Goal: Transaction & Acquisition: Purchase product/service

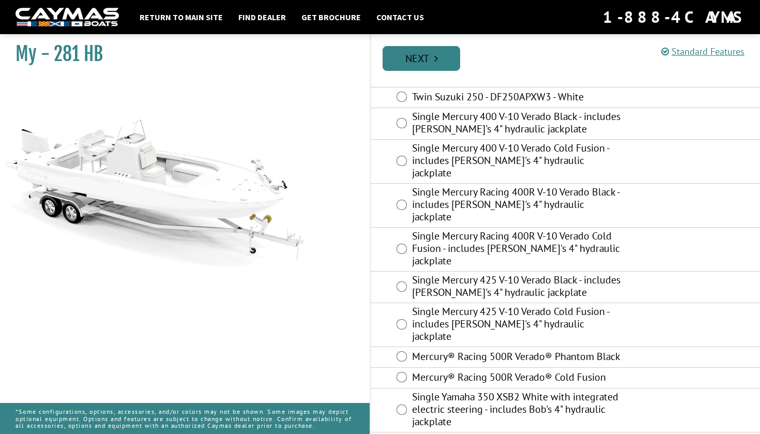
click at [413, 54] on link "Next" at bounding box center [422, 58] width 78 height 25
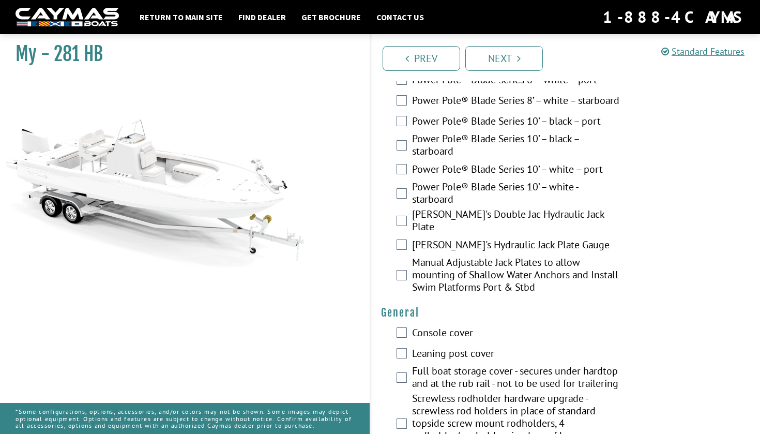
scroll to position [659, 0]
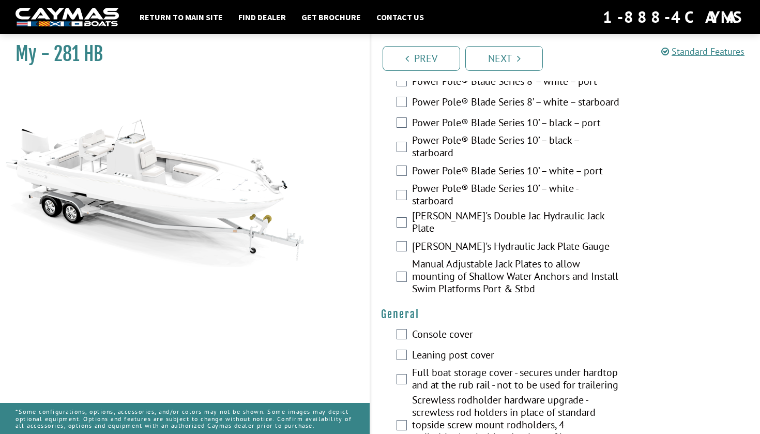
click at [403, 237] on div "[PERSON_NAME]'s Double Jac Hydraulic Jack Plate" at bounding box center [565, 222] width 389 height 27
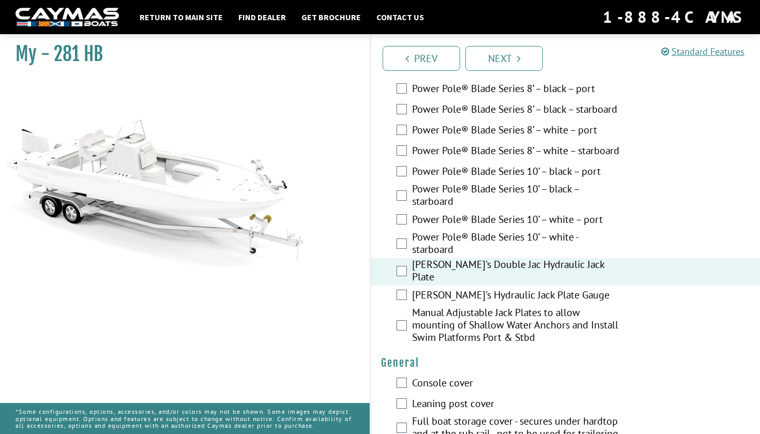
scroll to position [645, 0]
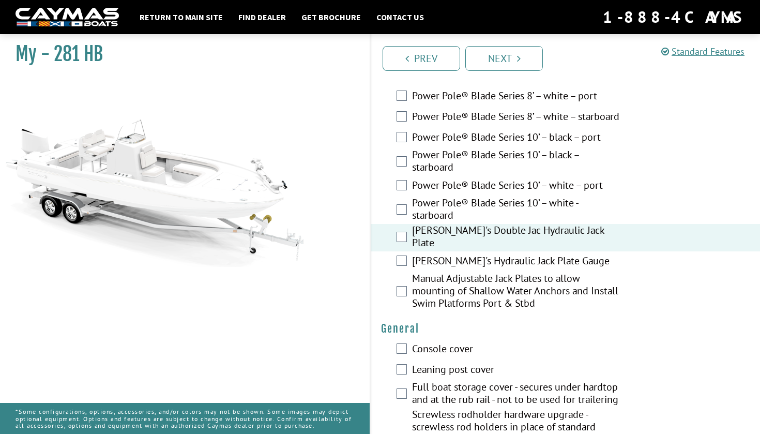
click at [382, 272] on div "[PERSON_NAME]'s Hydraulic Jack Plate Gauge" at bounding box center [565, 261] width 389 height 21
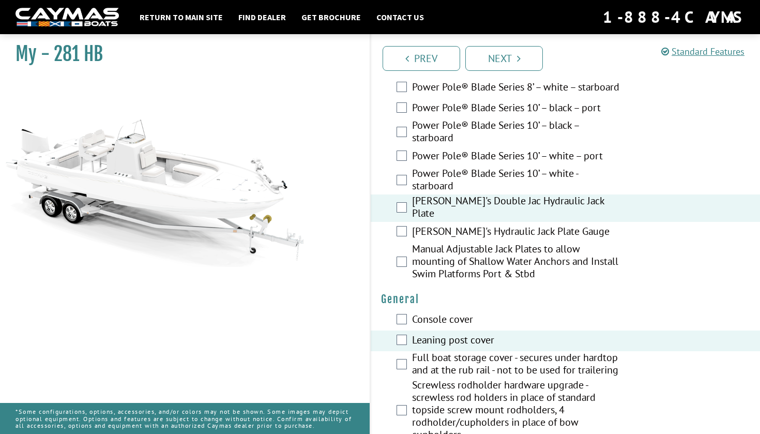
scroll to position [694, 0]
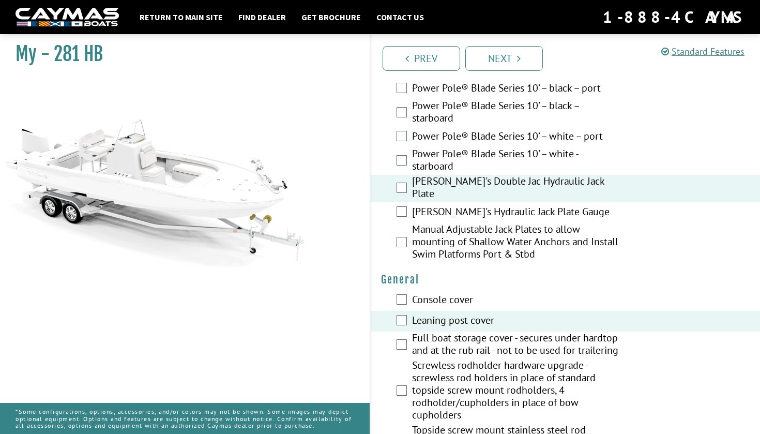
click at [393, 223] on div "[PERSON_NAME]'s Hydraulic Jack Plate Gauge" at bounding box center [565, 212] width 389 height 21
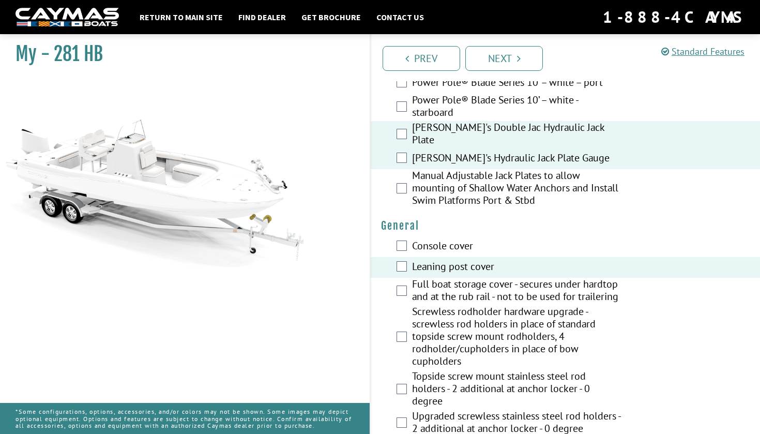
scroll to position [748, 0]
click at [382, 199] on div "Manual Adjustable Jack Plates to allow mounting of Shallow Water Anchors and In…" at bounding box center [565, 189] width 389 height 40
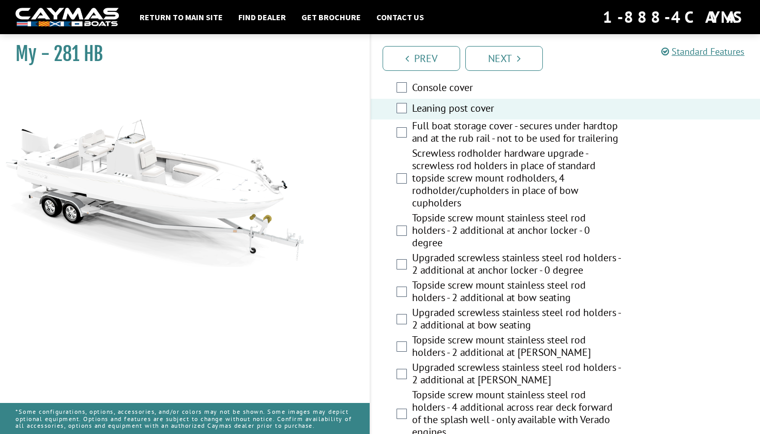
scroll to position [908, 0]
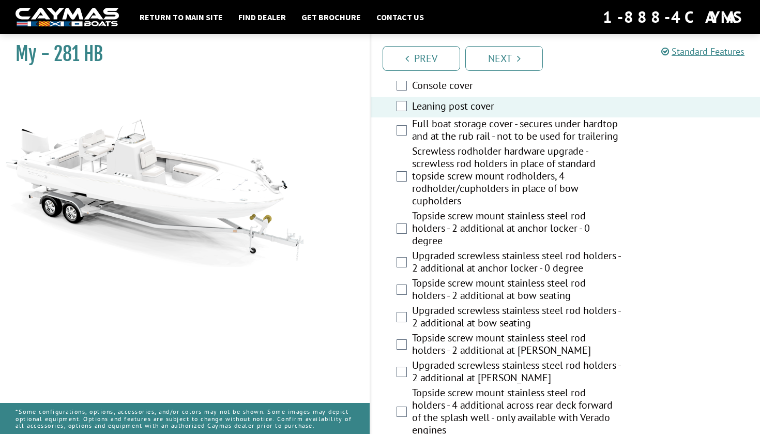
click at [392, 189] on div "Screwless rodholder hardware upgrade - screwless rod holders in place of standa…" at bounding box center [565, 177] width 389 height 65
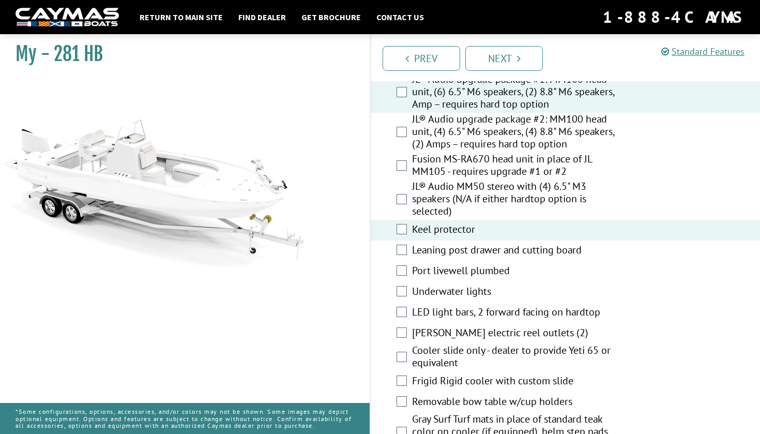
scroll to position [1689, 0]
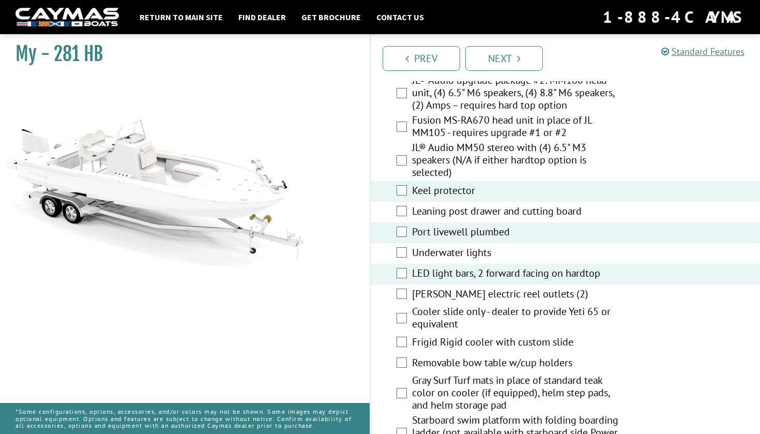
click at [403, 222] on div "Leaning post drawer and cutting board" at bounding box center [565, 212] width 389 height 21
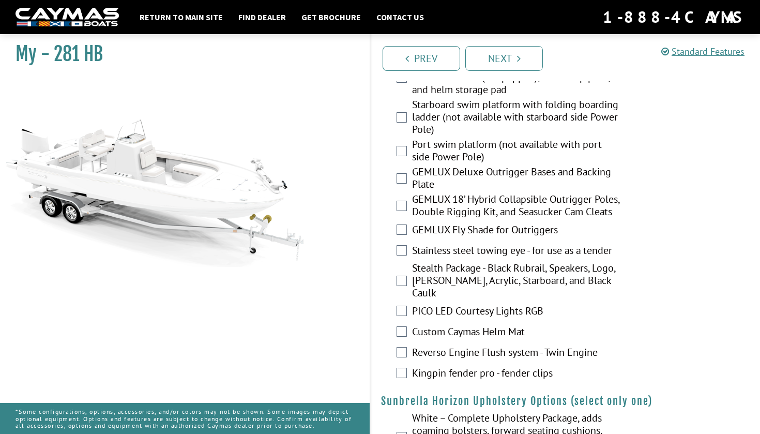
scroll to position [2006, 0]
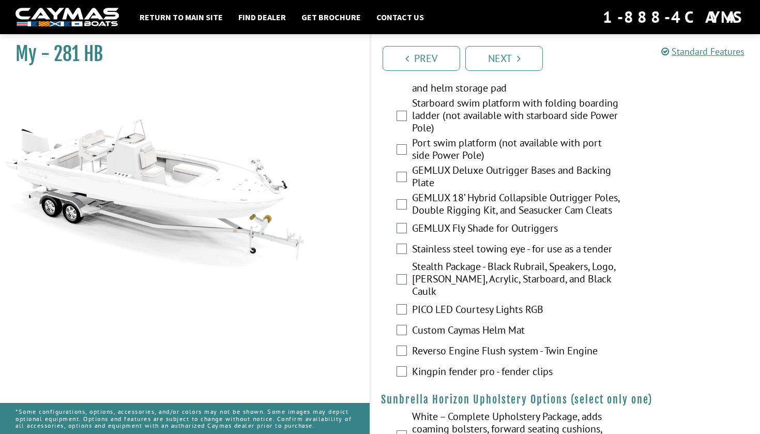
click at [388, 260] on div "Stainless steel towing eye - for use as a tender" at bounding box center [565, 249] width 389 height 21
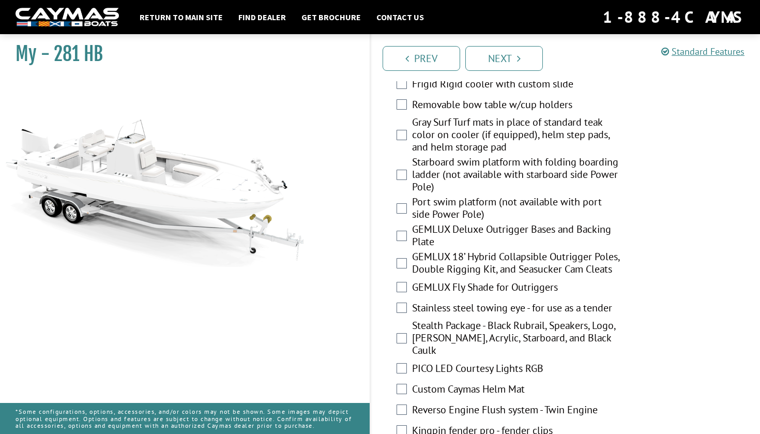
scroll to position [1949, 0]
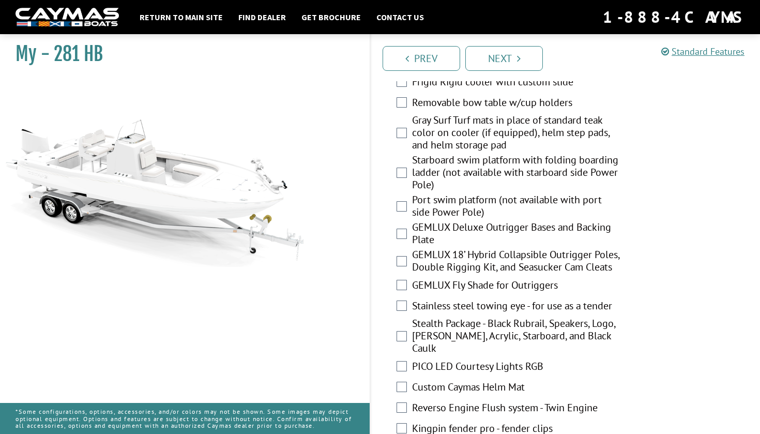
click at [402, 193] on div "Starboard swim platform with folding boarding ladder (not available with starbo…" at bounding box center [565, 174] width 389 height 40
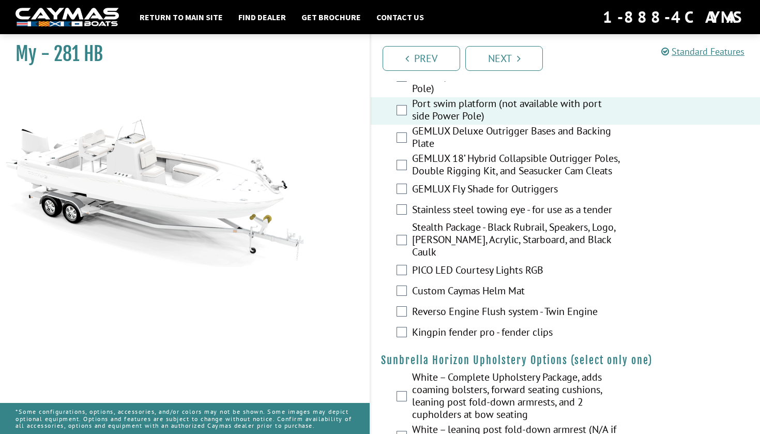
scroll to position [2045, 0]
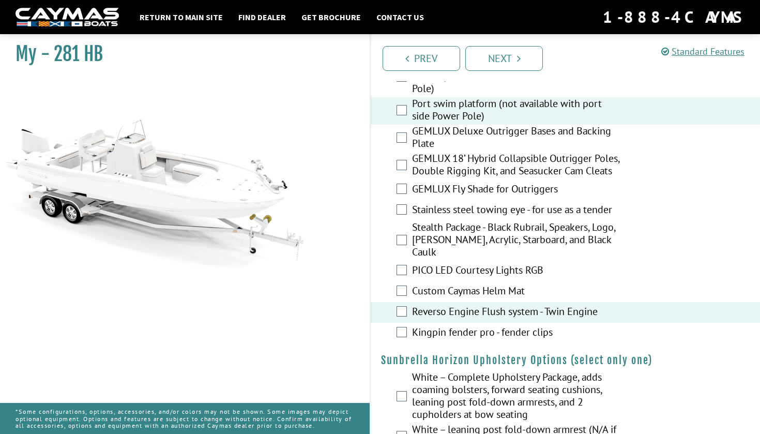
click at [399, 343] on div "Kingpin fender pro - fender clips" at bounding box center [565, 333] width 389 height 21
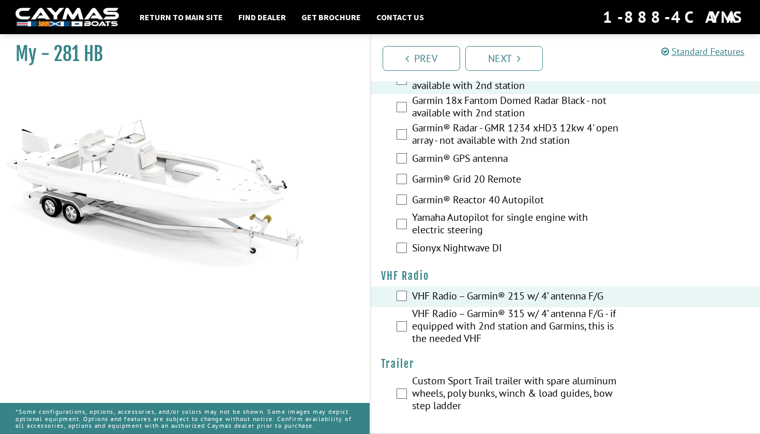
scroll to position [3370, 0]
click at [402, 205] on div "Garmin® Reactor 40 Autopilot" at bounding box center [565, 200] width 389 height 21
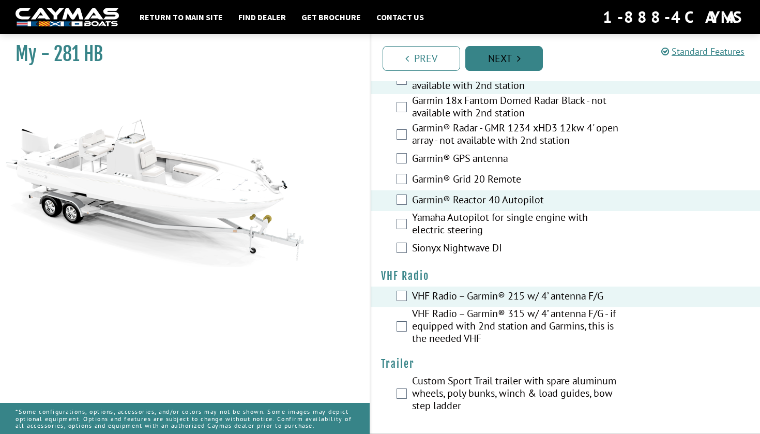
click at [493, 68] on link "Next" at bounding box center [504, 58] width 78 height 25
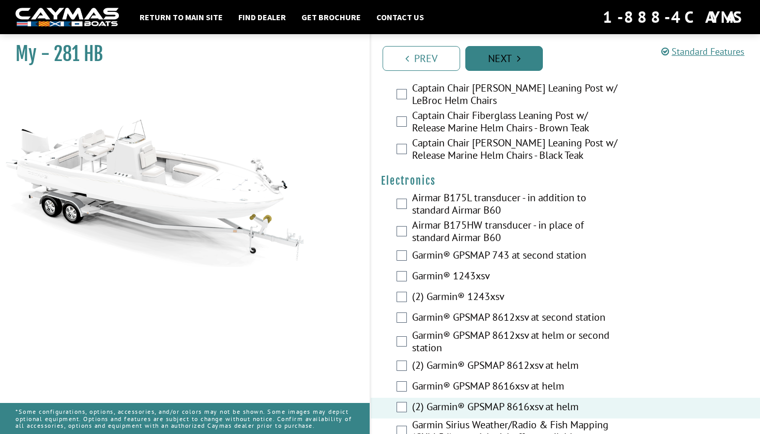
scroll to position [2887, 0]
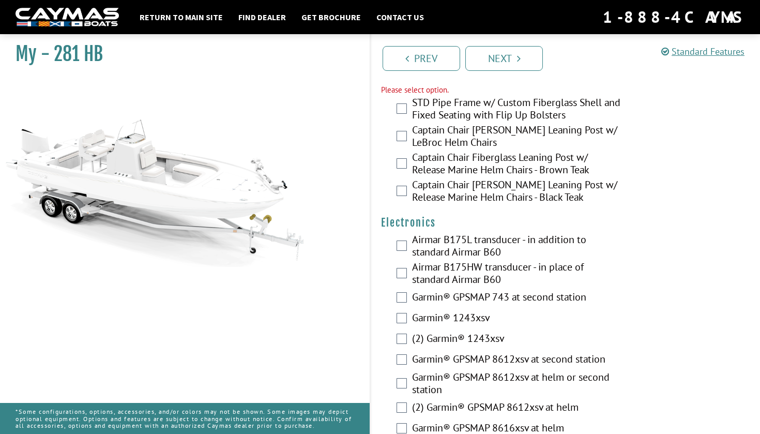
click at [408, 124] on div "STD Pipe Frame w/ Custom Fiberglass Shell and Fixed Seating with Flip Up Bolste…" at bounding box center [565, 109] width 389 height 27
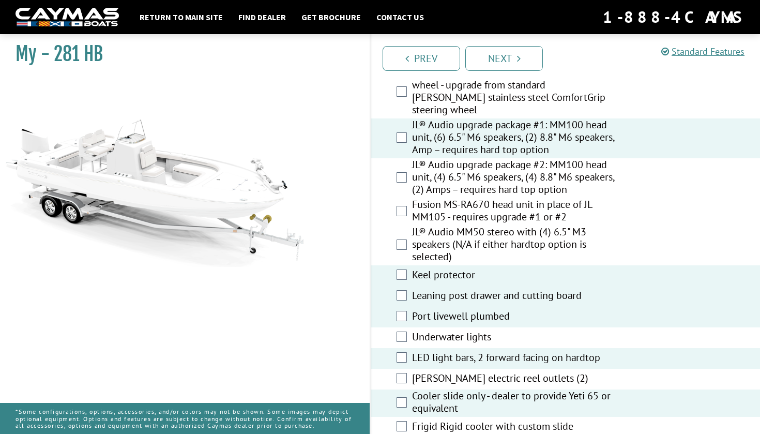
scroll to position [1503, 0]
